Goal: Task Accomplishment & Management: Manage account settings

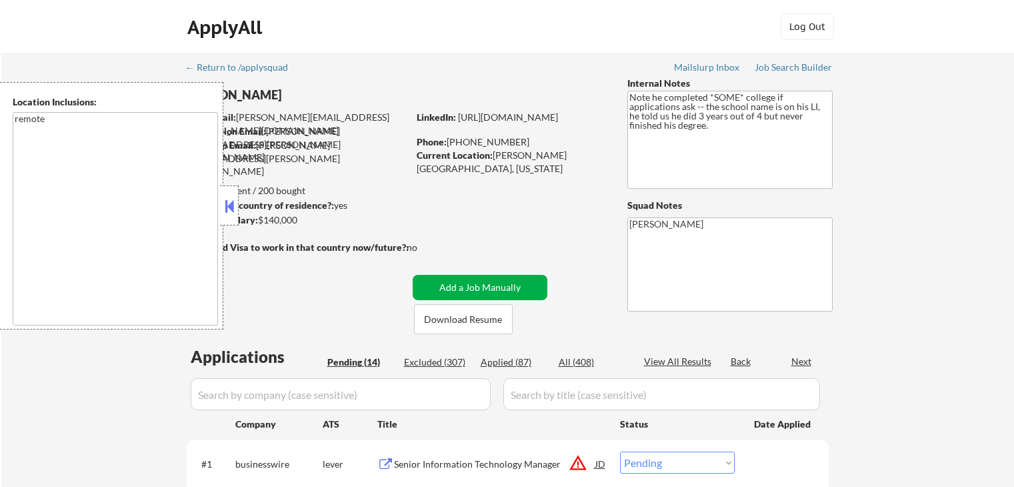
select select ""pending""
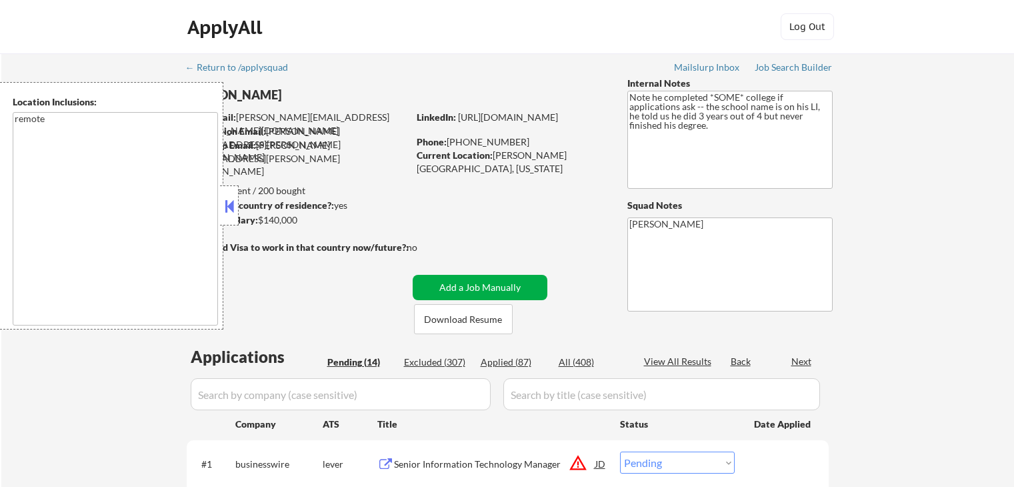
select select ""pending""
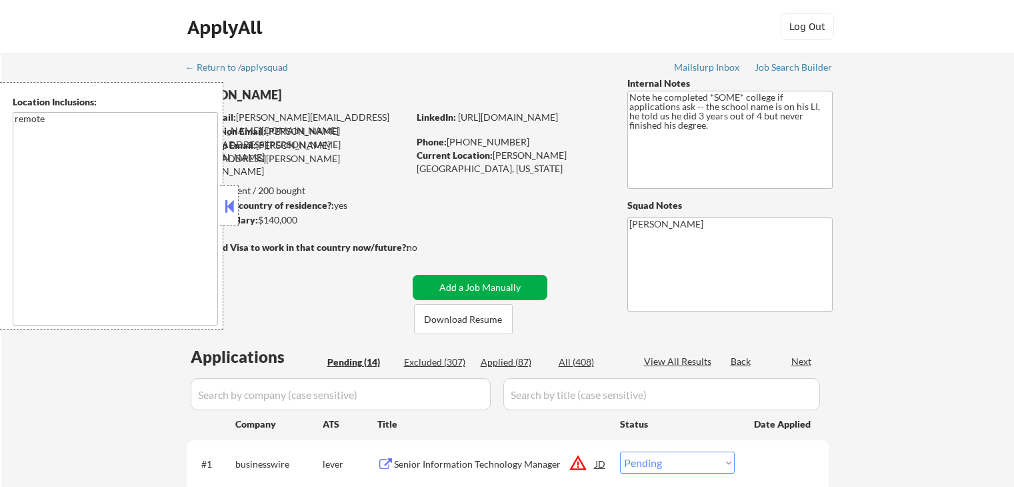
select select ""pending""
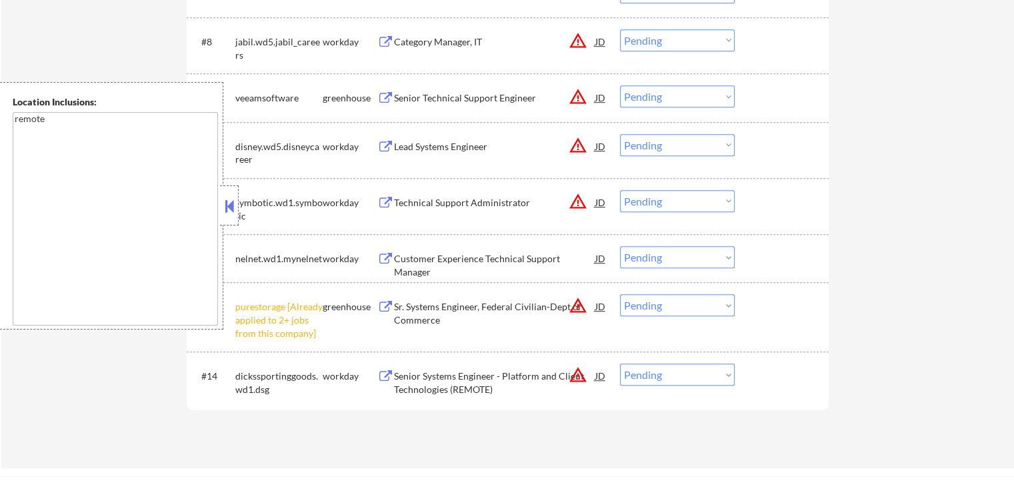
scroll to position [934, 0]
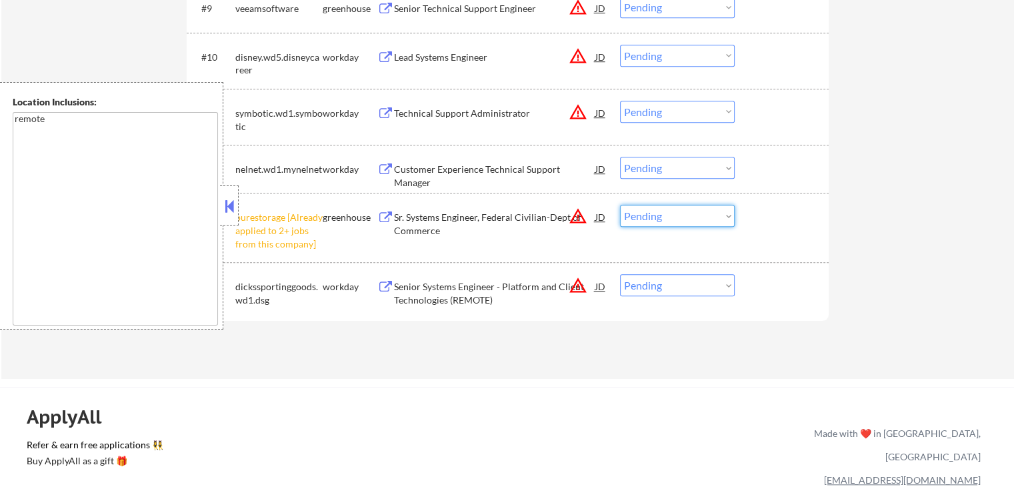
click at [645, 213] on select "Choose an option... Pending Applied Excluded (Questions) Excluded (Expired) Exc…" at bounding box center [677, 216] width 115 height 22
click at [620, 205] on select "Choose an option... Pending Applied Excluded (Questions) Excluded (Expired) Exc…" at bounding box center [677, 216] width 115 height 22
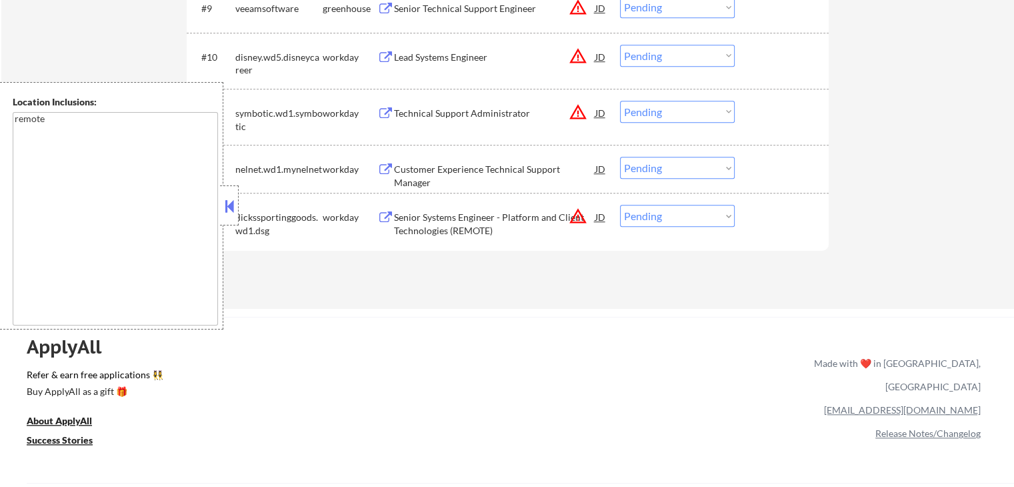
click at [668, 219] on select "Choose an option... Pending Applied Excluded (Questions) Excluded (Expired) Exc…" at bounding box center [677, 216] width 115 height 22
select select ""excluded__location_""
click at [620, 205] on select "Choose an option... Pending Applied Excluded (Questions) Excluded (Expired) Exc…" at bounding box center [677, 216] width 115 height 22
click at [660, 110] on select "Choose an option... Pending Applied Excluded (Questions) Excluded (Expired) Exc…" at bounding box center [677, 112] width 115 height 22
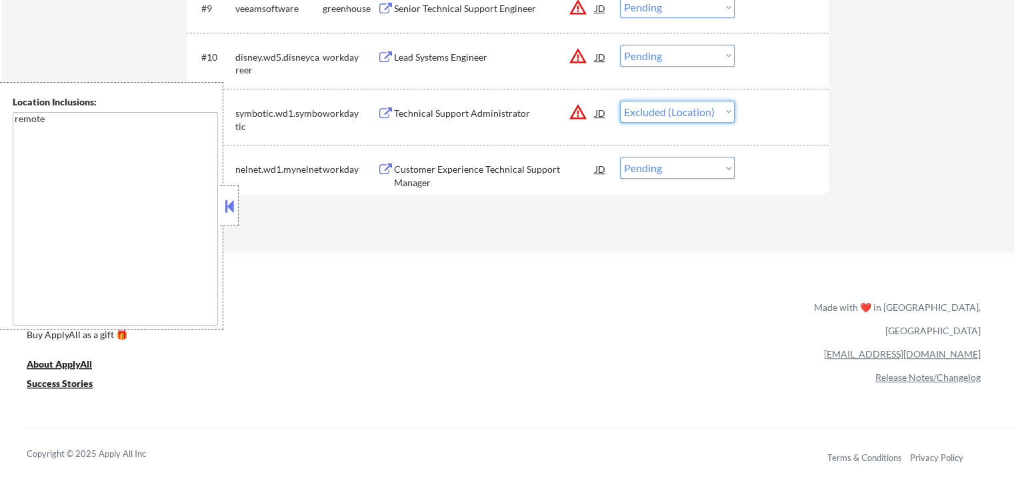
click at [620, 101] on select "Choose an option... Pending Applied Excluded (Questions) Excluded (Expired) Exc…" at bounding box center [677, 112] width 115 height 22
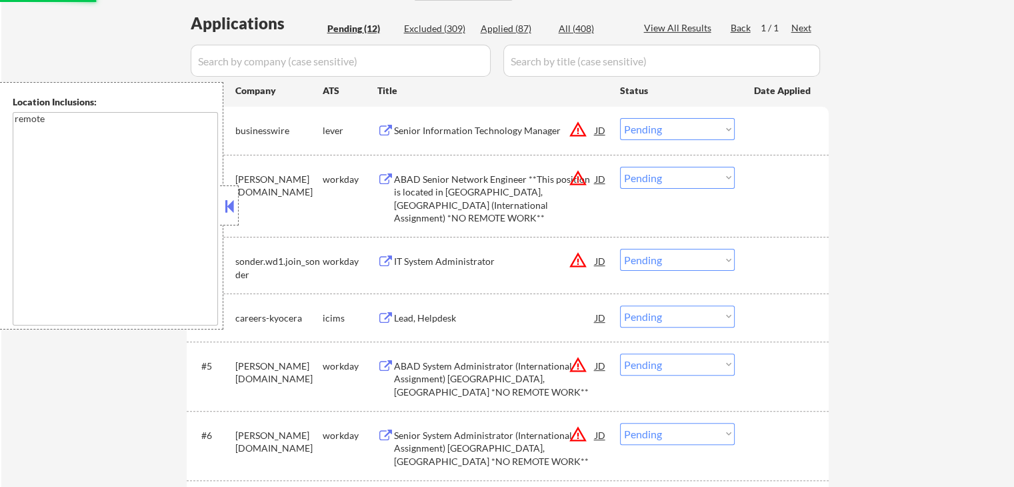
select select ""pending""
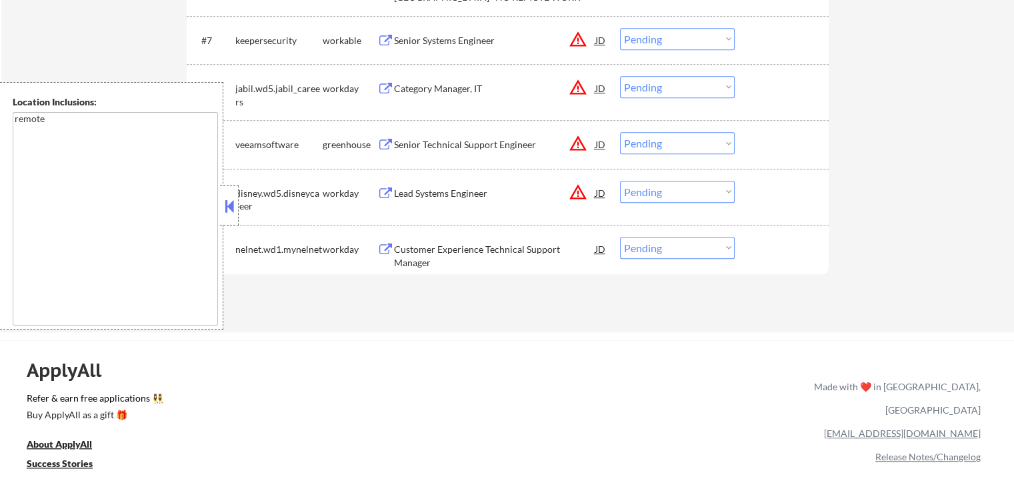
scroll to position [800, 0]
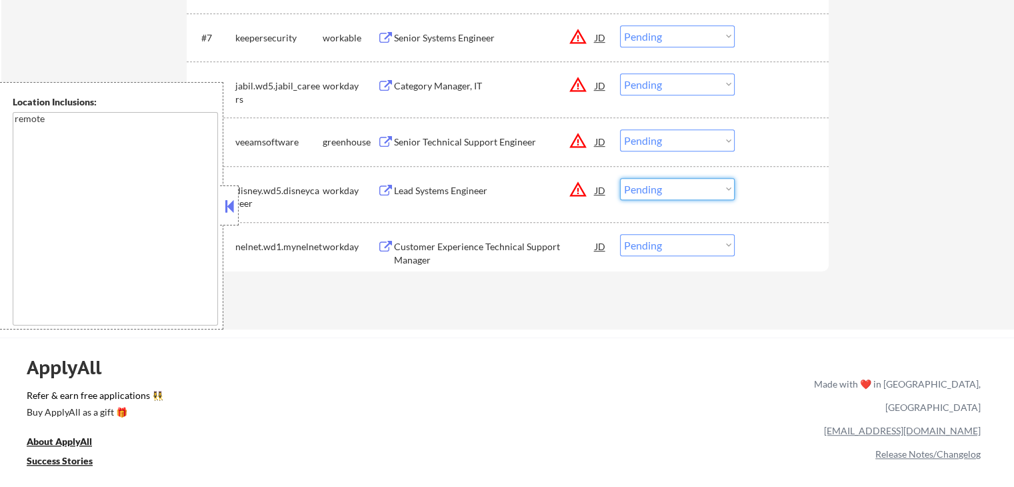
click at [656, 189] on select "Choose an option... Pending Applied Excluded (Questions) Excluded (Expired) Exc…" at bounding box center [677, 189] width 115 height 22
select select ""excluded__location_""
click at [620, 178] on select "Choose an option... Pending Applied Excluded (Questions) Excluded (Expired) Exc…" at bounding box center [677, 189] width 115 height 22
click at [654, 140] on select "Choose an option... Pending Applied Excluded (Questions) Excluded (Expired) Exc…" at bounding box center [677, 140] width 115 height 22
select select ""excluded__location_""
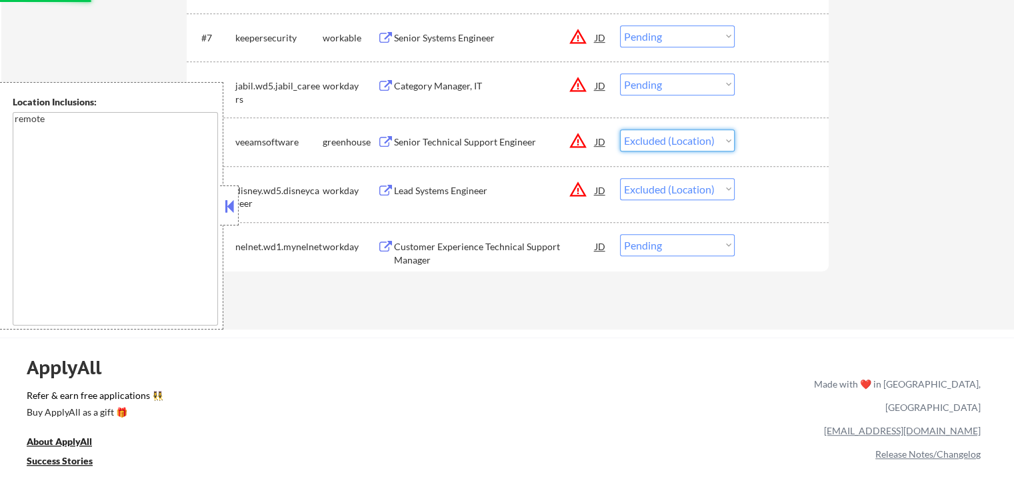
click at [620, 129] on select "Choose an option... Pending Applied Excluded (Questions) Excluded (Expired) Exc…" at bounding box center [677, 140] width 115 height 22
click at [654, 79] on select "Choose an option... Pending Applied Excluded (Questions) Excluded (Expired) Exc…" at bounding box center [677, 84] width 115 height 22
select select ""excluded__location_""
click at [620, 73] on select "Choose an option... Pending Applied Excluded (Questions) Excluded (Expired) Exc…" at bounding box center [677, 84] width 115 height 22
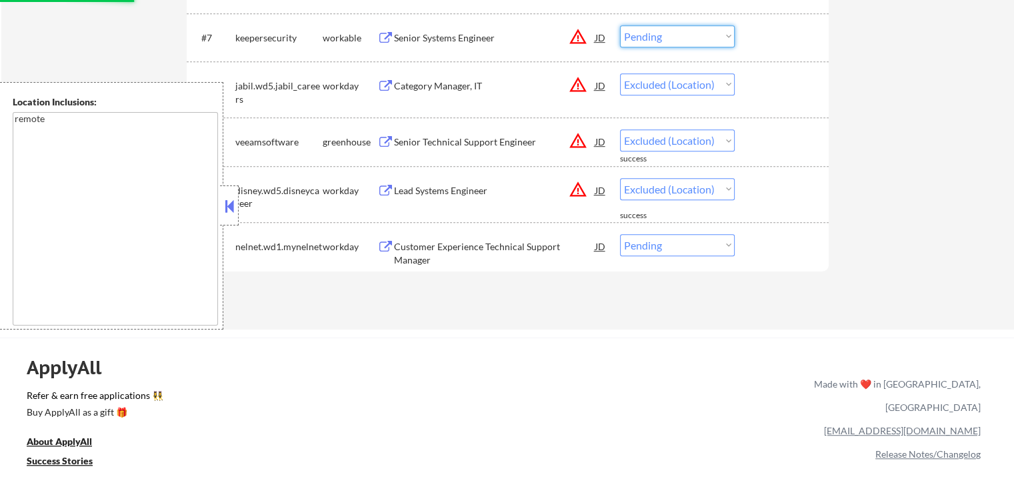
click at [651, 29] on select "Choose an option... Pending Applied Excluded (Questions) Excluded (Expired) Exc…" at bounding box center [677, 36] width 115 height 22
click at [620, 25] on select "Choose an option... Pending Applied Excluded (Questions) Excluded (Expired) Exc…" at bounding box center [677, 36] width 115 height 22
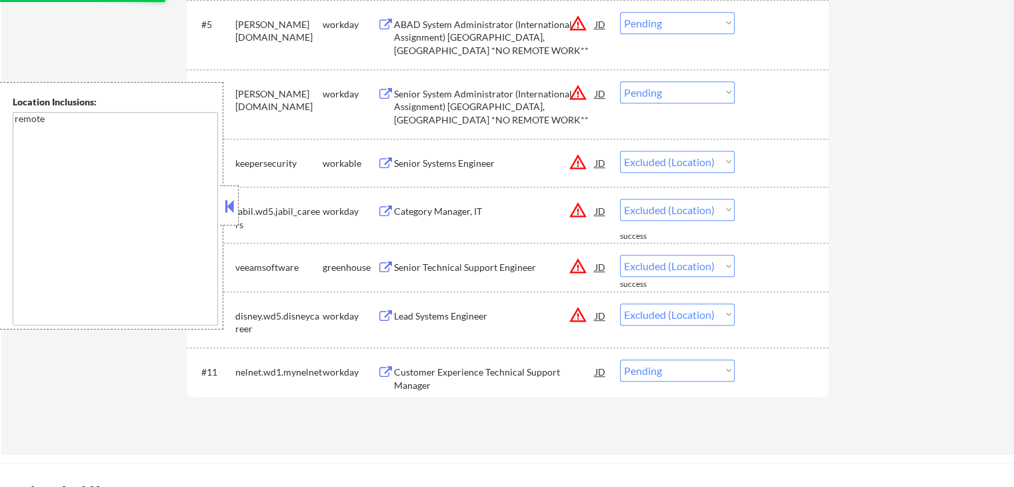
scroll to position [667, 0]
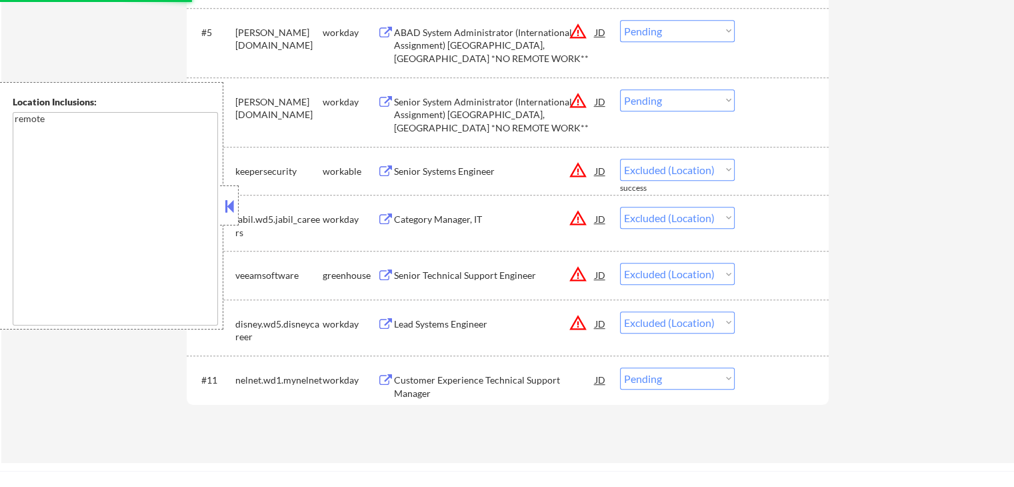
select select ""pending""
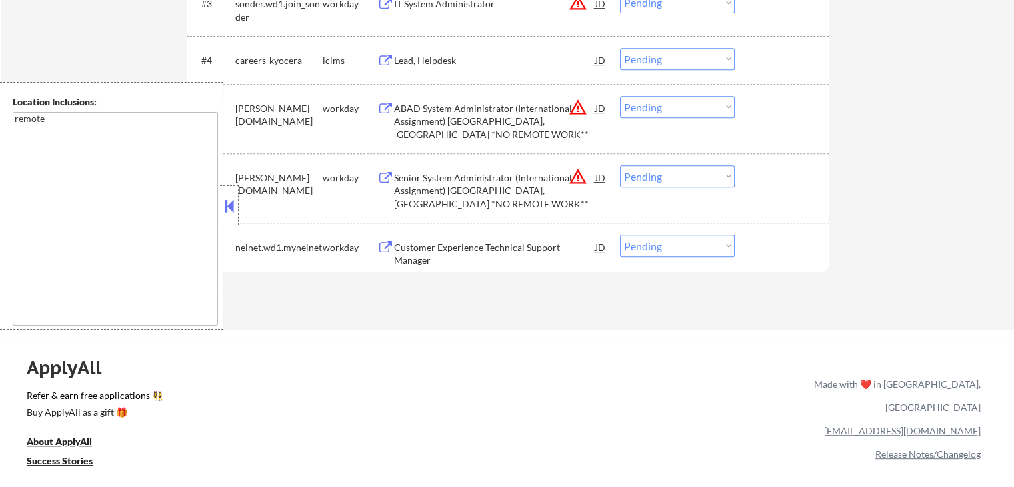
scroll to position [467, 0]
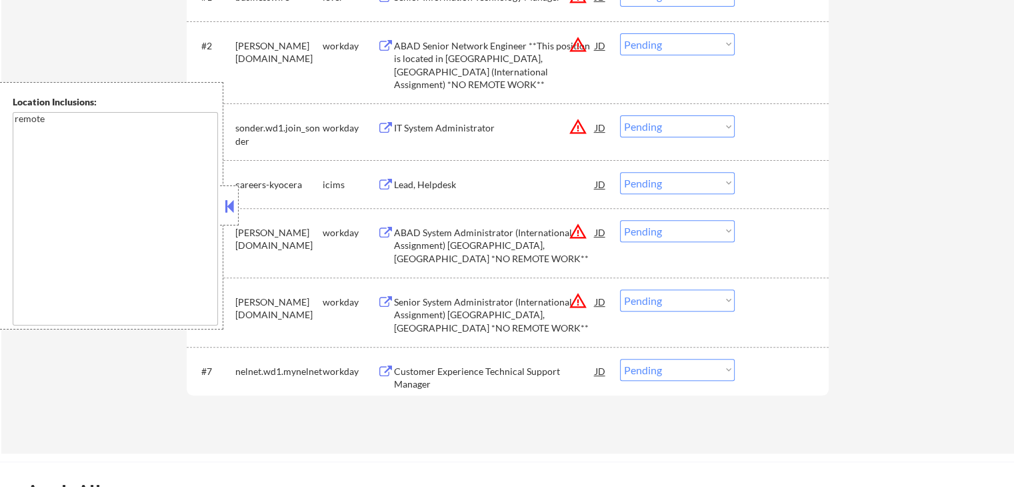
click at [669, 231] on select "Choose an option... Pending Applied Excluded (Questions) Excluded (Expired) Exc…" at bounding box center [677, 231] width 115 height 22
select select ""excluded__location_""
click at [620, 220] on select "Choose an option... Pending Applied Excluded (Questions) Excluded (Expired) Exc…" at bounding box center [677, 231] width 115 height 22
click at [662, 299] on select "Choose an option... Pending Applied Excluded (Questions) Excluded (Expired) Exc…" at bounding box center [677, 300] width 115 height 22
select select ""excluded__location_""
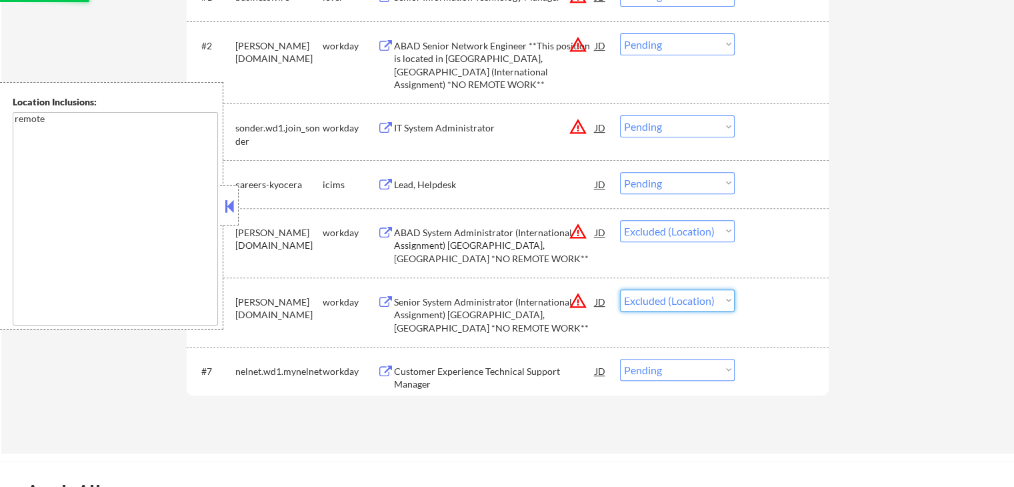
click at [620, 289] on select "Choose an option... Pending Applied Excluded (Questions) Excluded (Expired) Exc…" at bounding box center [677, 300] width 115 height 22
select select ""pending""
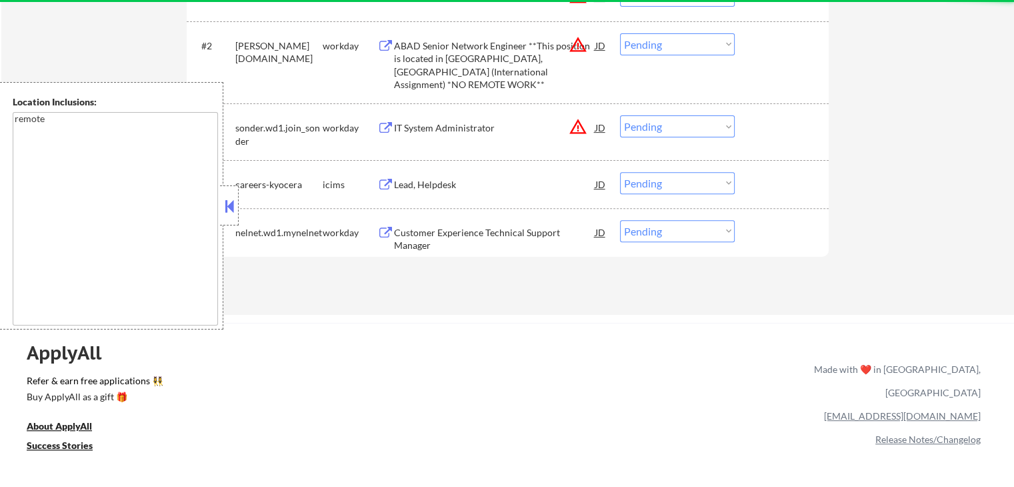
scroll to position [333, 0]
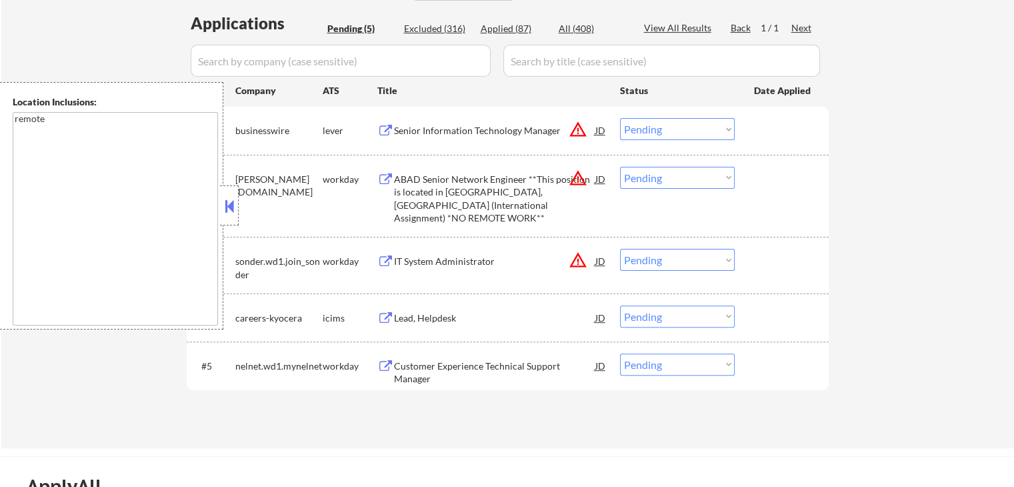
click at [659, 266] on select "Choose an option... Pending Applied Excluded (Questions) Excluded (Expired) Exc…" at bounding box center [677, 260] width 115 height 22
select select ""excluded__location_""
click at [620, 249] on select "Choose an option... Pending Applied Excluded (Questions) Excluded (Expired) Exc…" at bounding box center [677, 260] width 115 height 22
click at [674, 174] on select "Choose an option... Pending Applied Excluded (Questions) Excluded (Expired) Exc…" at bounding box center [677, 178] width 115 height 22
select select ""excluded__location_""
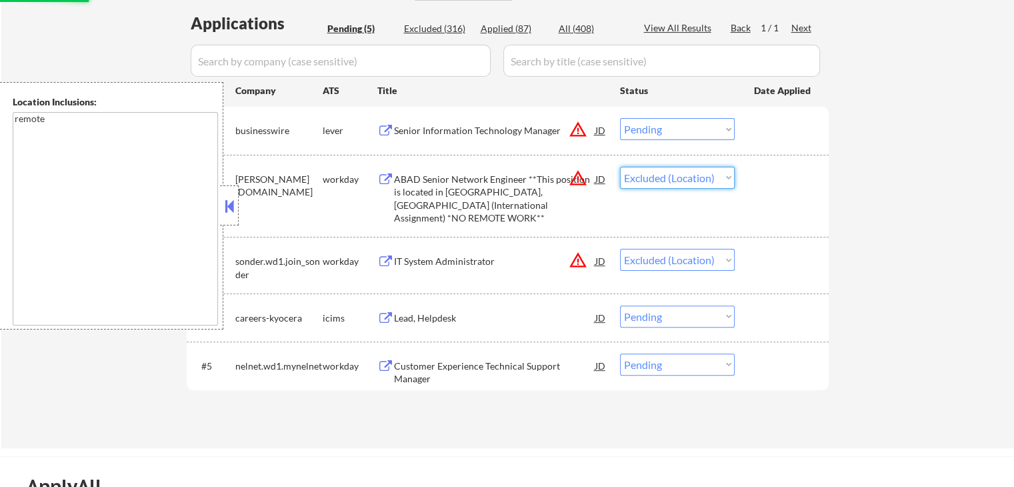
click at [620, 167] on select "Choose an option... Pending Applied Excluded (Questions) Excluded (Expired) Exc…" at bounding box center [677, 178] width 115 height 22
click at [659, 125] on select "Choose an option... Pending Applied Excluded (Questions) Excluded (Expired) Exc…" at bounding box center [677, 129] width 115 height 22
click at [620, 118] on select "Choose an option... Pending Applied Excluded (Questions) Excluded (Expired) Exc…" at bounding box center [677, 129] width 115 height 22
click at [860, 203] on div "← Return to /applysquad Mailslurp Inbox Job Search Builder [PERSON_NAME] User E…" at bounding box center [507, 84] width 1013 height 728
select select ""pending""
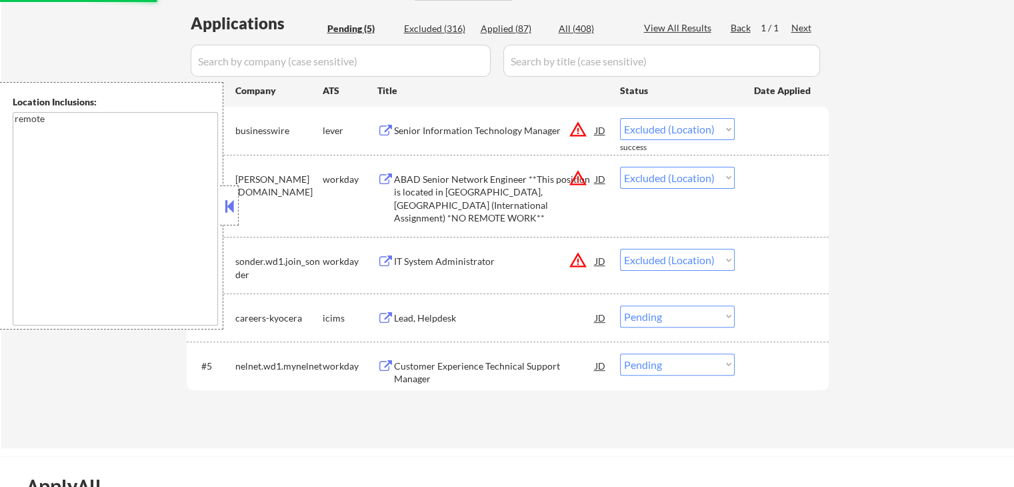
select select ""pending""
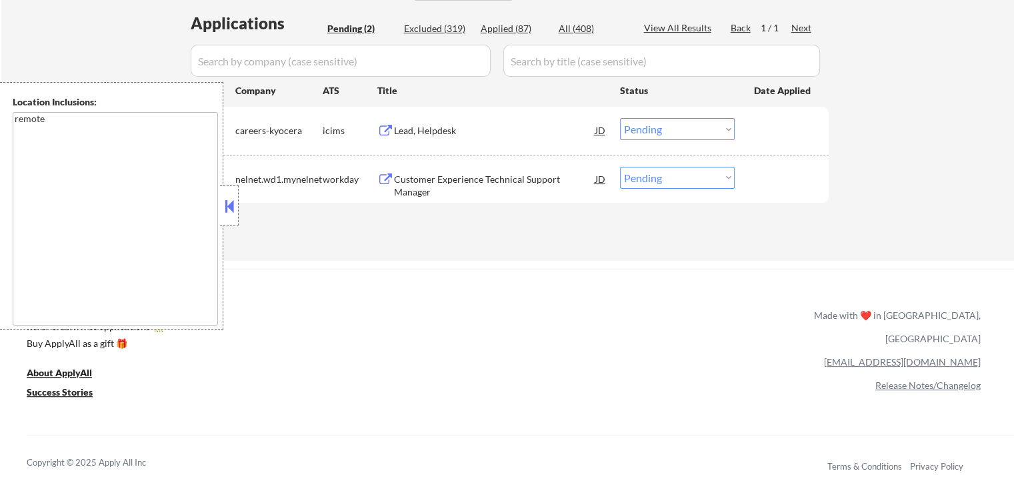
click at [384, 134] on button at bounding box center [386, 131] width 17 height 13
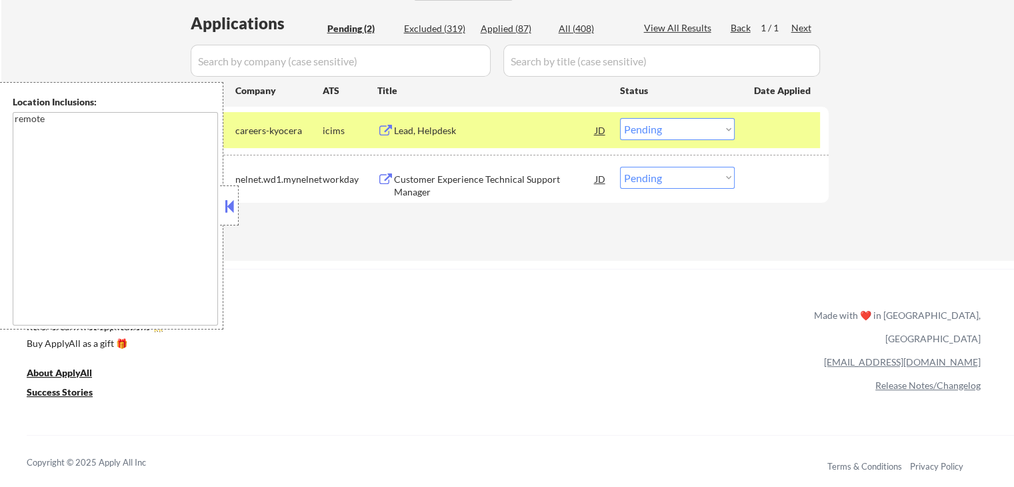
click at [394, 179] on button at bounding box center [386, 179] width 17 height 13
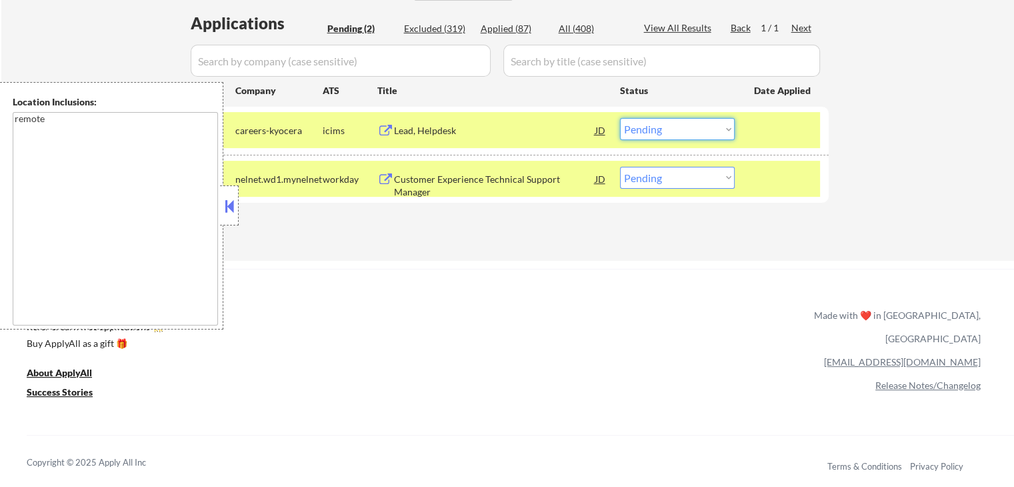
drag, startPoint x: 682, startPoint y: 126, endPoint x: 678, endPoint y: 137, distance: 12.0
click at [681, 126] on select "Choose an option... Pending Applied Excluded (Questions) Excluded (Expired) Exc…" at bounding box center [677, 129] width 115 height 22
click at [620, 118] on select "Choose an option... Pending Applied Excluded (Questions) Excluded (Expired) Exc…" at bounding box center [677, 129] width 115 height 22
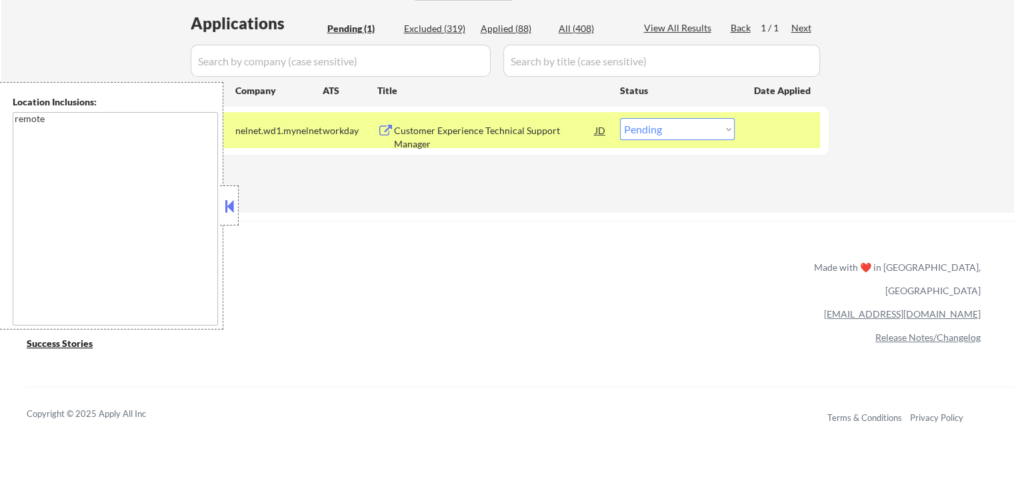
click at [646, 132] on select "Choose an option... Pending Applied Excluded (Questions) Excluded (Expired) Exc…" at bounding box center [677, 129] width 115 height 22
select select ""applied""
click at [620, 118] on select "Choose an option... Pending Applied Excluded (Questions) Excluded (Expired) Exc…" at bounding box center [677, 129] width 115 height 22
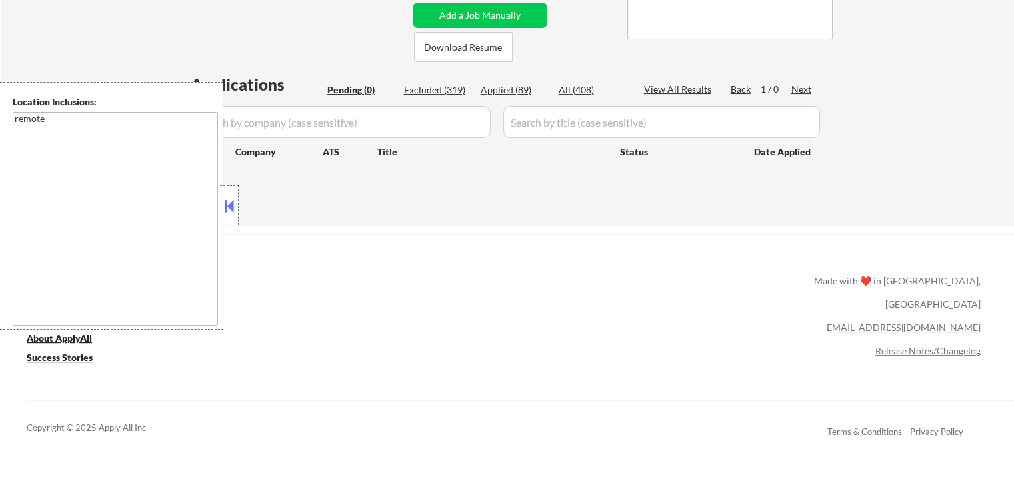
scroll to position [200, 0]
